Goal: Task Accomplishment & Management: Use online tool/utility

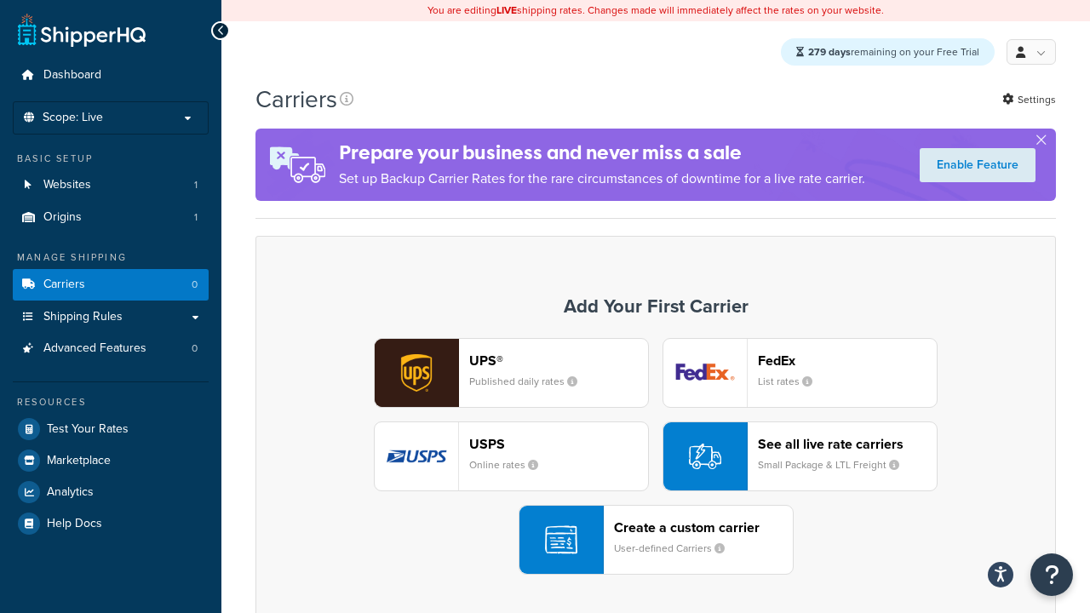
click at [655, 457] on div "UPS® Published daily rates FedEx List rates USPS Online rates See all live rate…" at bounding box center [655, 456] width 764 height 237
click at [655, 541] on div "Create a custom carrier User-defined Carriers" at bounding box center [703, 539] width 179 height 41
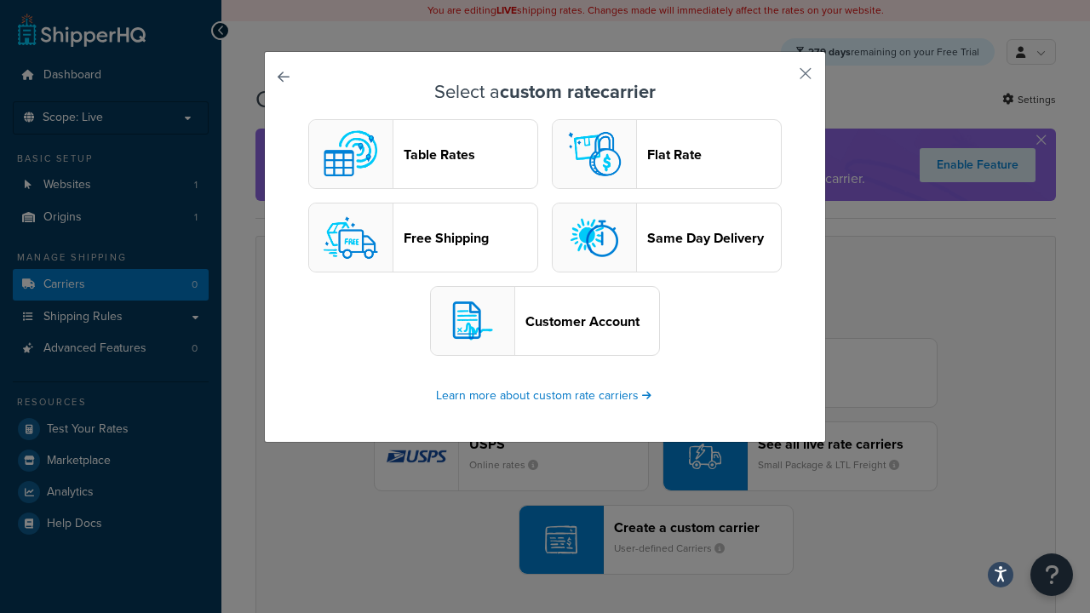
click at [423, 155] on header "Table Rates" at bounding box center [470, 154] width 134 height 16
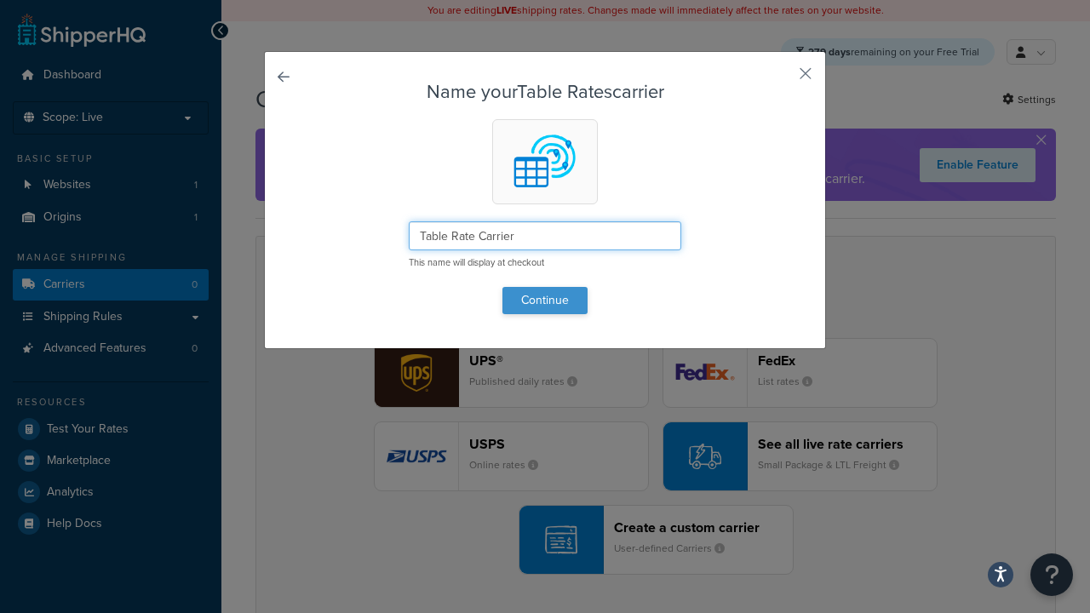
type input "Table Rate Carrier"
click at [545, 300] on button "Continue" at bounding box center [544, 300] width 85 height 27
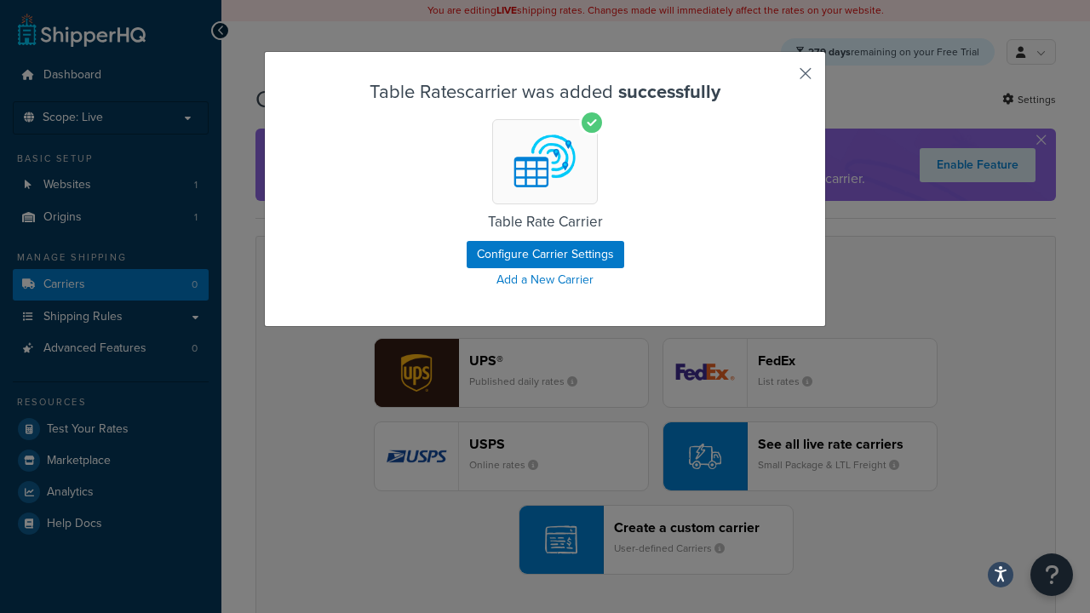
click at [780, 79] on button "button" at bounding box center [780, 79] width 4 height 4
